Goal: Task Accomplishment & Management: Complete application form

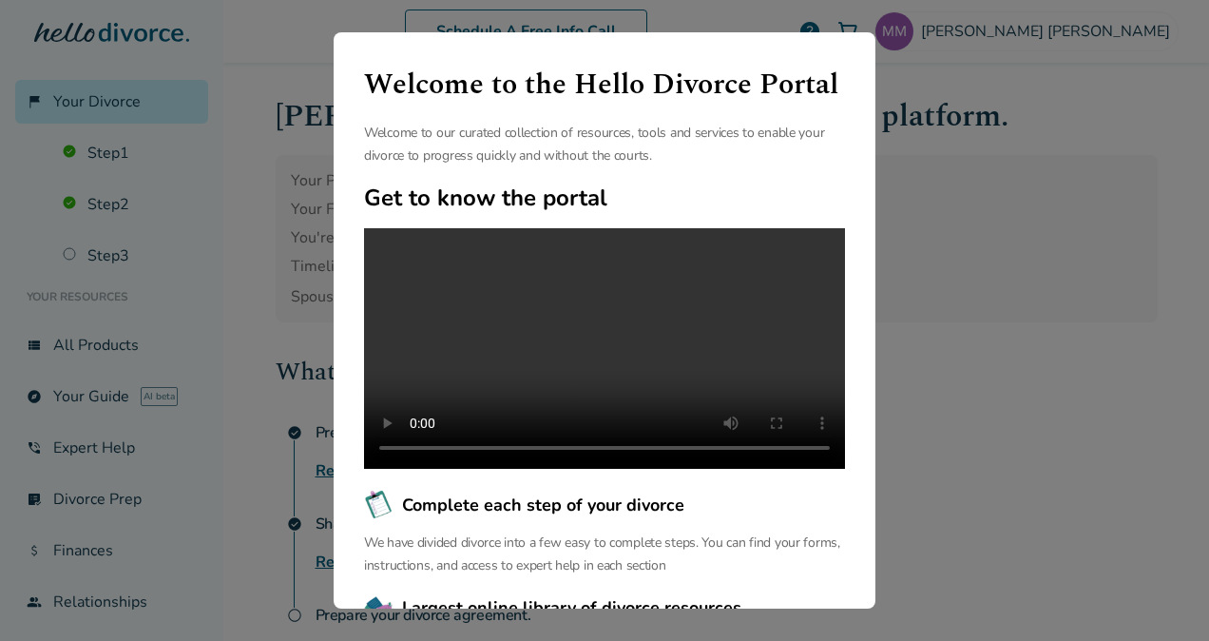
click at [1043, 417] on div "Welcome to the Hello Divorce Portal Welcome to our curated collection of resour…" at bounding box center [604, 320] width 1209 height 641
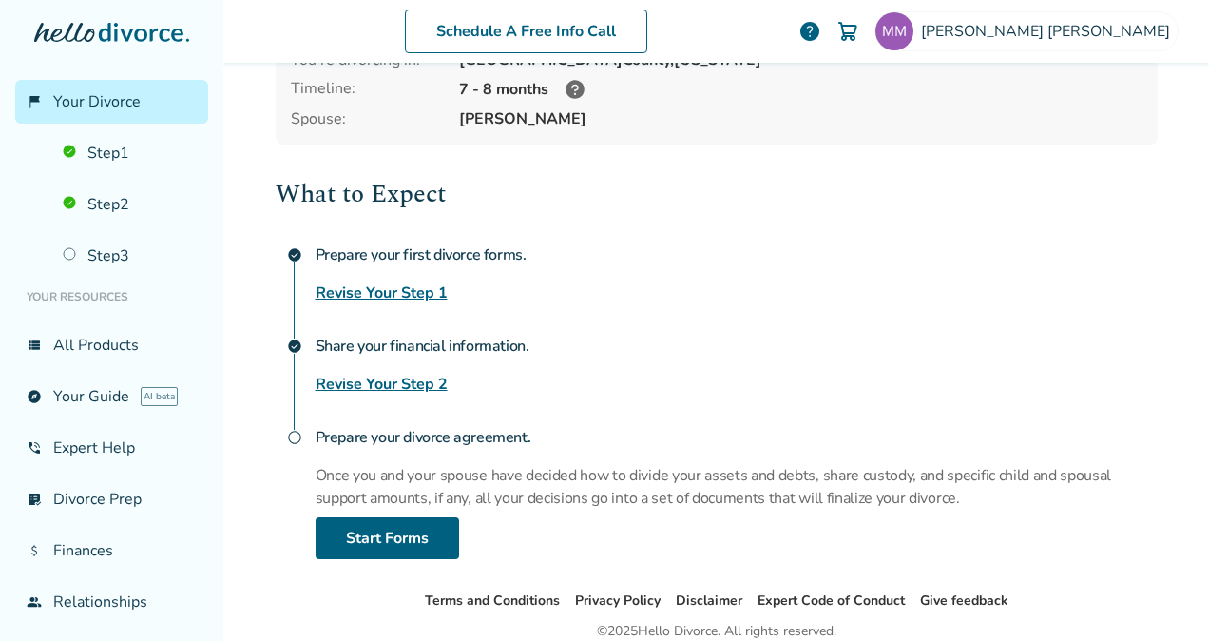
scroll to position [190, 0]
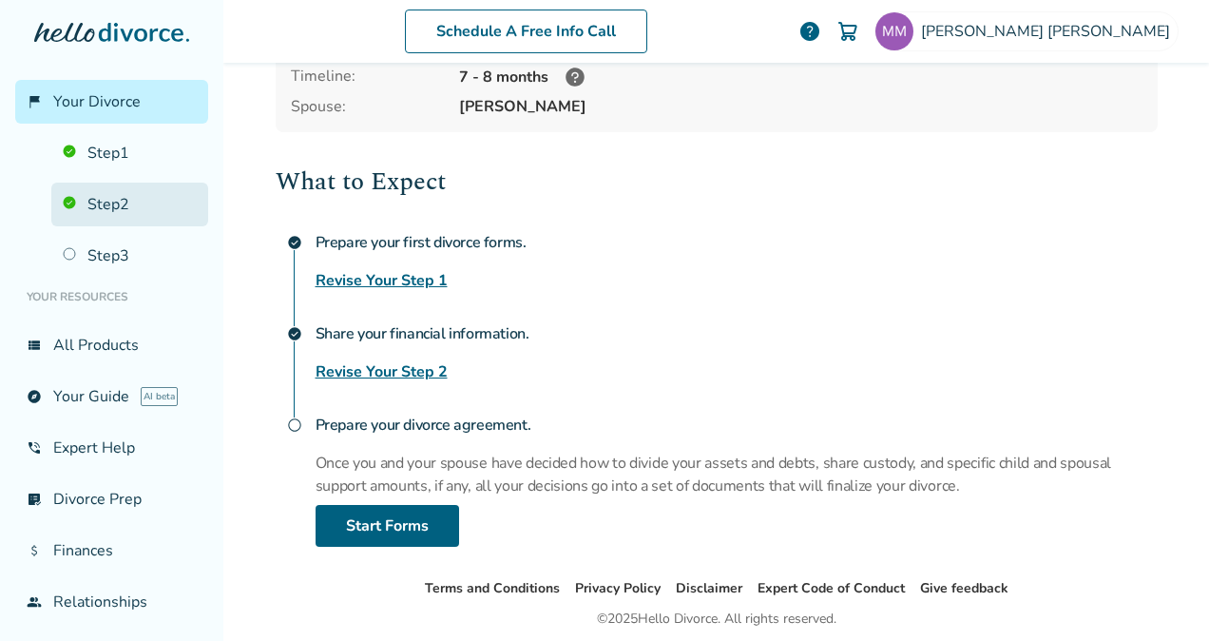
click at [93, 203] on link "Step 2" at bounding box center [129, 204] width 157 height 44
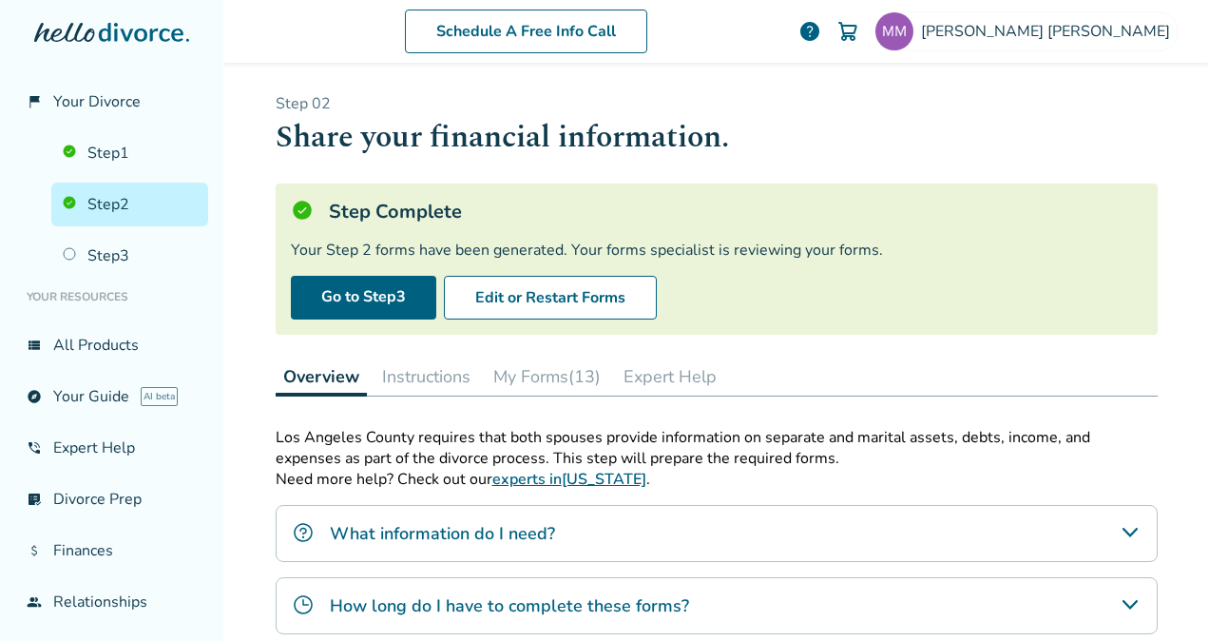
click at [124, 212] on link "Step 2" at bounding box center [129, 204] width 157 height 44
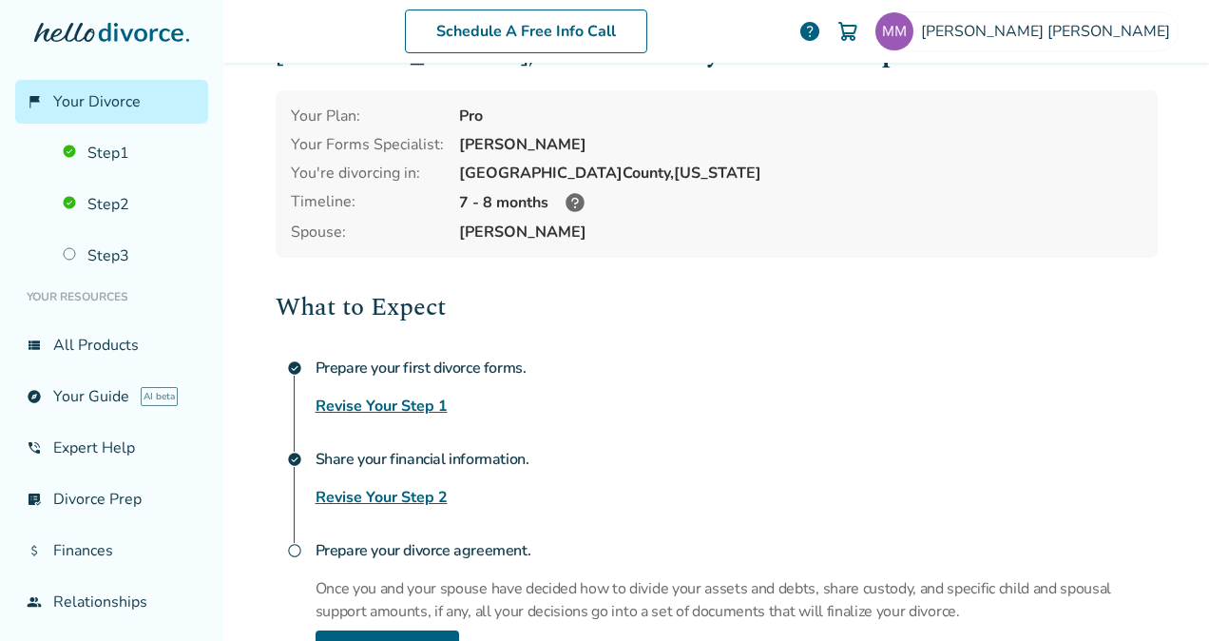
scroll to position [190, 0]
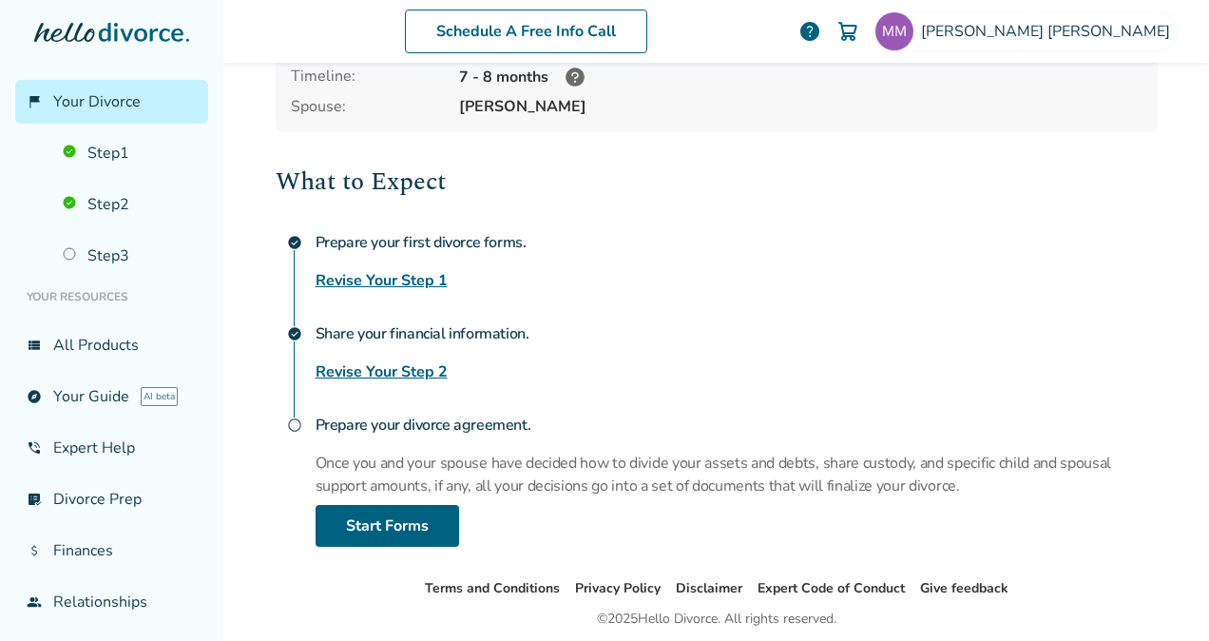
click at [396, 367] on link "Revise Your Step 2" at bounding box center [382, 371] width 132 height 23
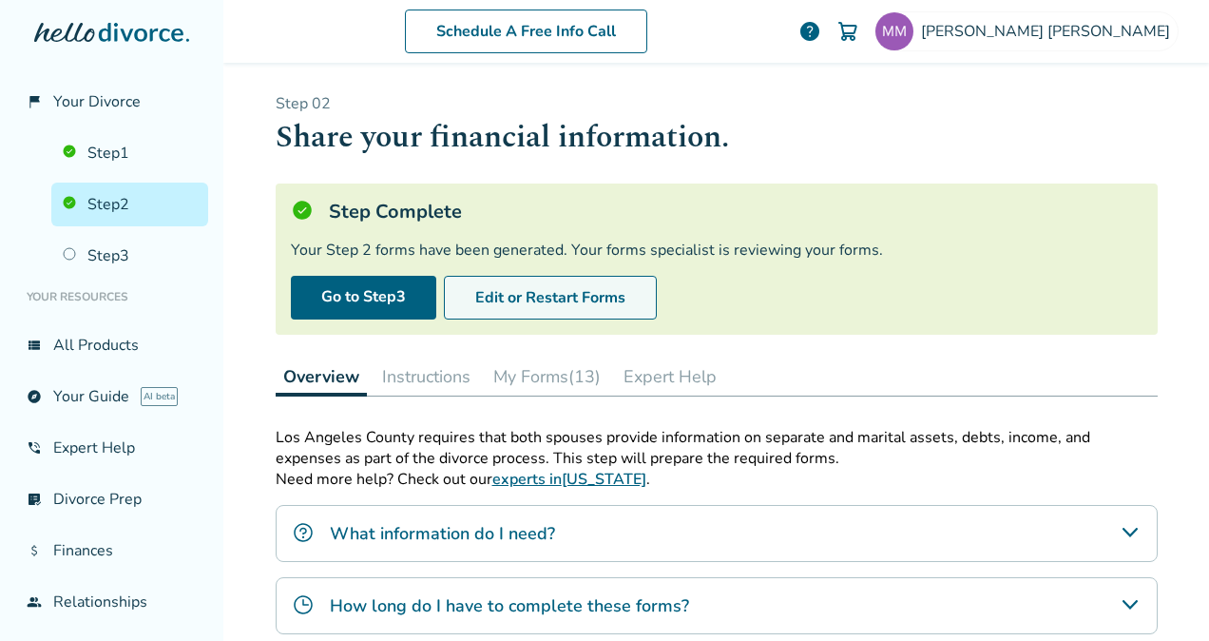
click at [478, 301] on button "Edit or Restart Forms" at bounding box center [550, 298] width 213 height 44
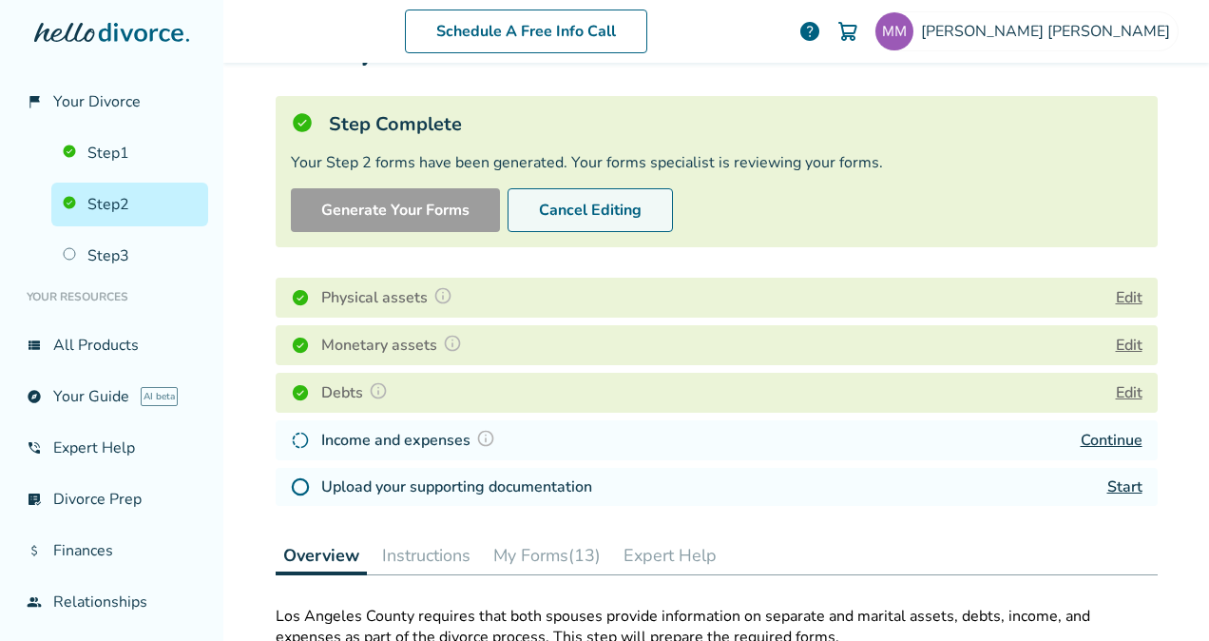
scroll to position [190, 0]
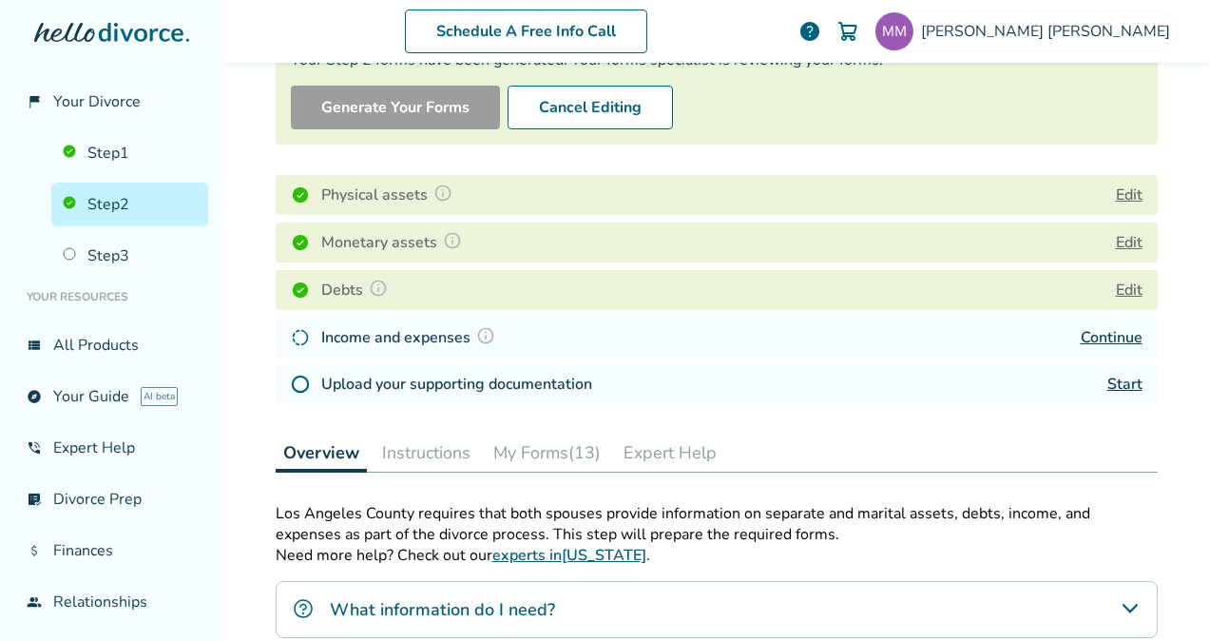
click at [1105, 336] on link "Continue" at bounding box center [1112, 337] width 62 height 21
